Goal: Check status: Check status

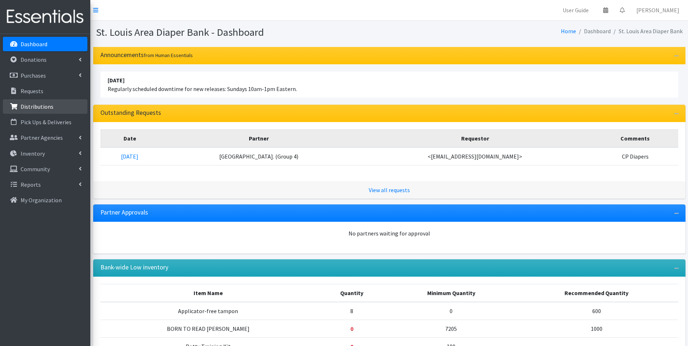
click at [60, 112] on link "Distributions" at bounding box center [45, 106] width 85 height 14
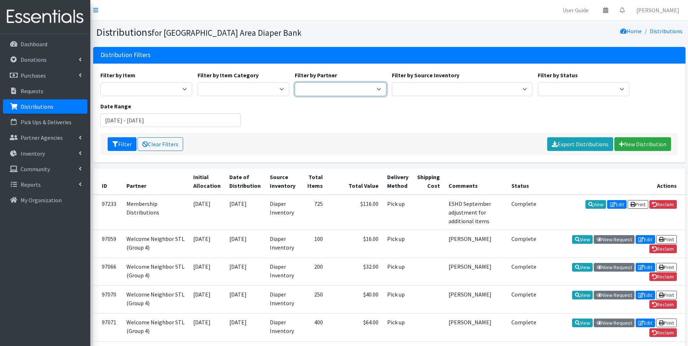
click at [334, 90] on select "Affinia Healthcare (Group 2) Annie Malone (Group 1) Assistance League of St. Lo…" at bounding box center [341, 89] width 92 height 14
select select "720"
click at [295, 82] on select "Affinia Healthcare (Group 2) Annie Malone (Group 1) Assistance League of St. Lo…" at bounding box center [341, 89] width 92 height 14
click at [121, 141] on button "Filter" at bounding box center [122, 144] width 29 height 14
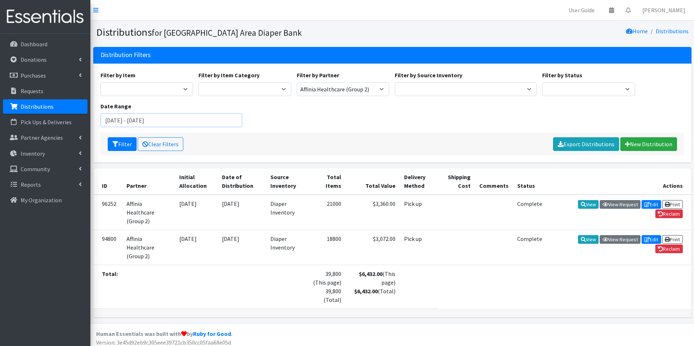
click at [218, 119] on input "[DATE] - [DATE]" at bounding box center [171, 120] width 142 height 14
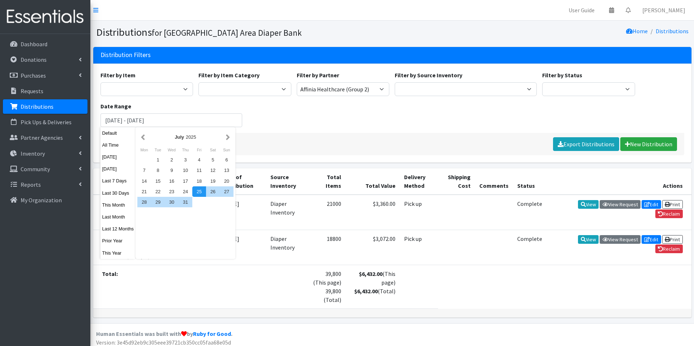
click at [201, 192] on div "25" at bounding box center [199, 191] width 14 height 10
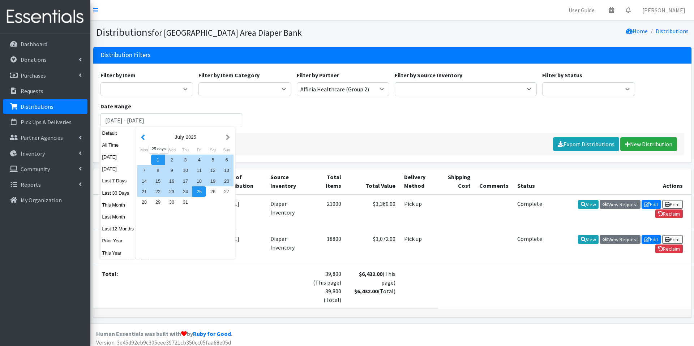
click at [145, 139] on button "button" at bounding box center [143, 137] width 8 height 9
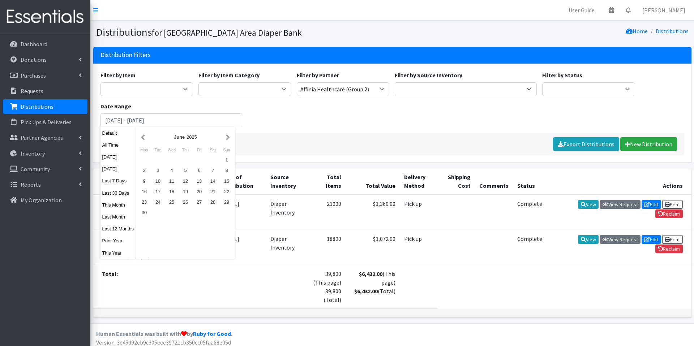
click at [145, 139] on button "button" at bounding box center [143, 137] width 8 height 9
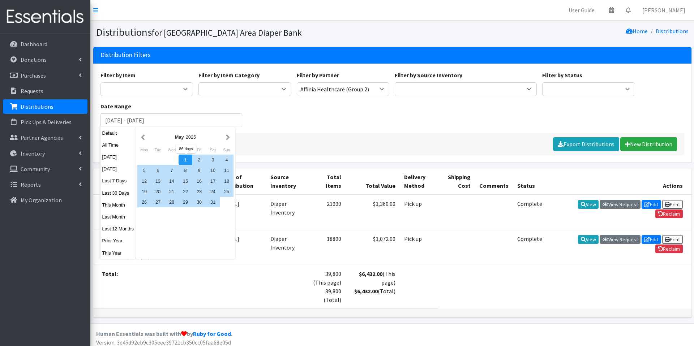
click at [185, 163] on div "1" at bounding box center [186, 160] width 14 height 10
type input "May 1, 2025 - July 25, 2025"
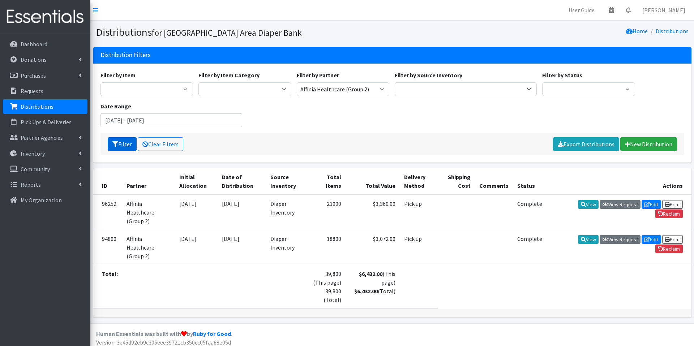
click at [129, 146] on button "Filter" at bounding box center [122, 144] width 29 height 14
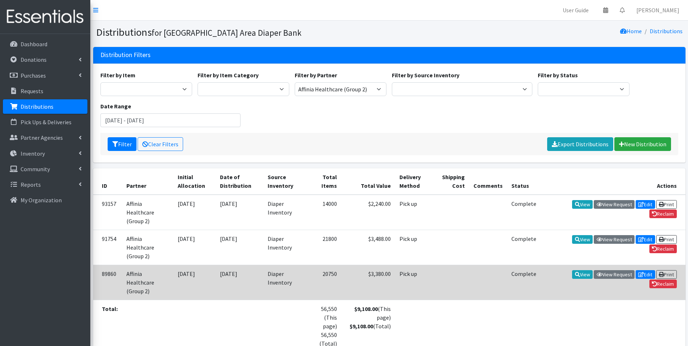
click at [400, 265] on td "Pick up" at bounding box center [414, 282] width 38 height 35
click at [575, 272] on icon at bounding box center [577, 274] width 5 height 5
